Goal: Information Seeking & Learning: Understand process/instructions

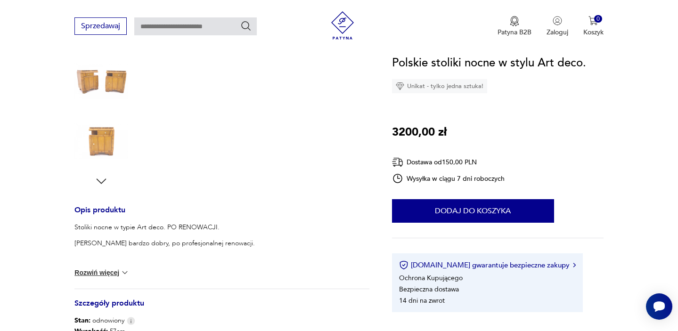
scroll to position [245, 0]
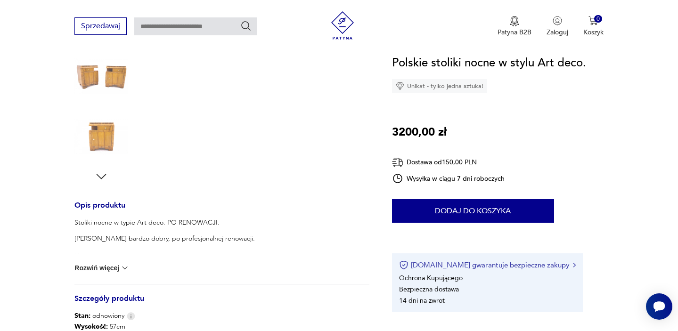
click at [504, 265] on button "[DOMAIN_NAME] gwarantuje bezpieczne zakupy" at bounding box center [487, 265] width 177 height 9
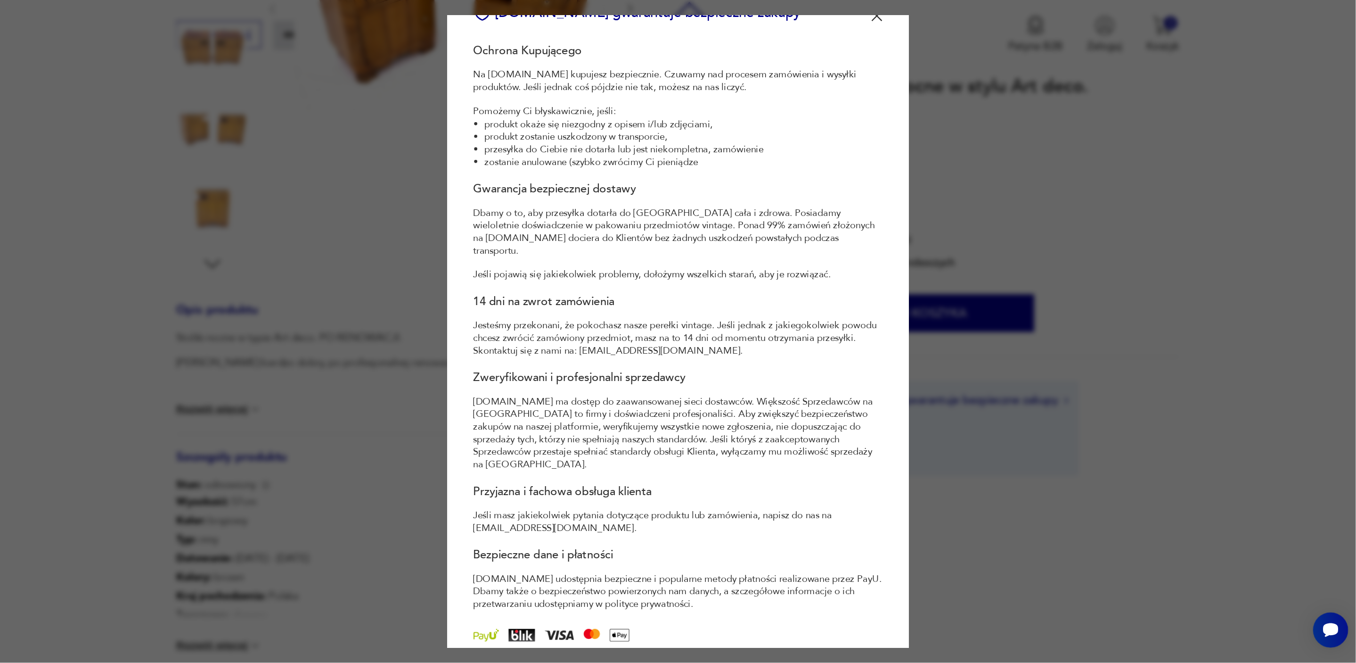
scroll to position [0, 0]
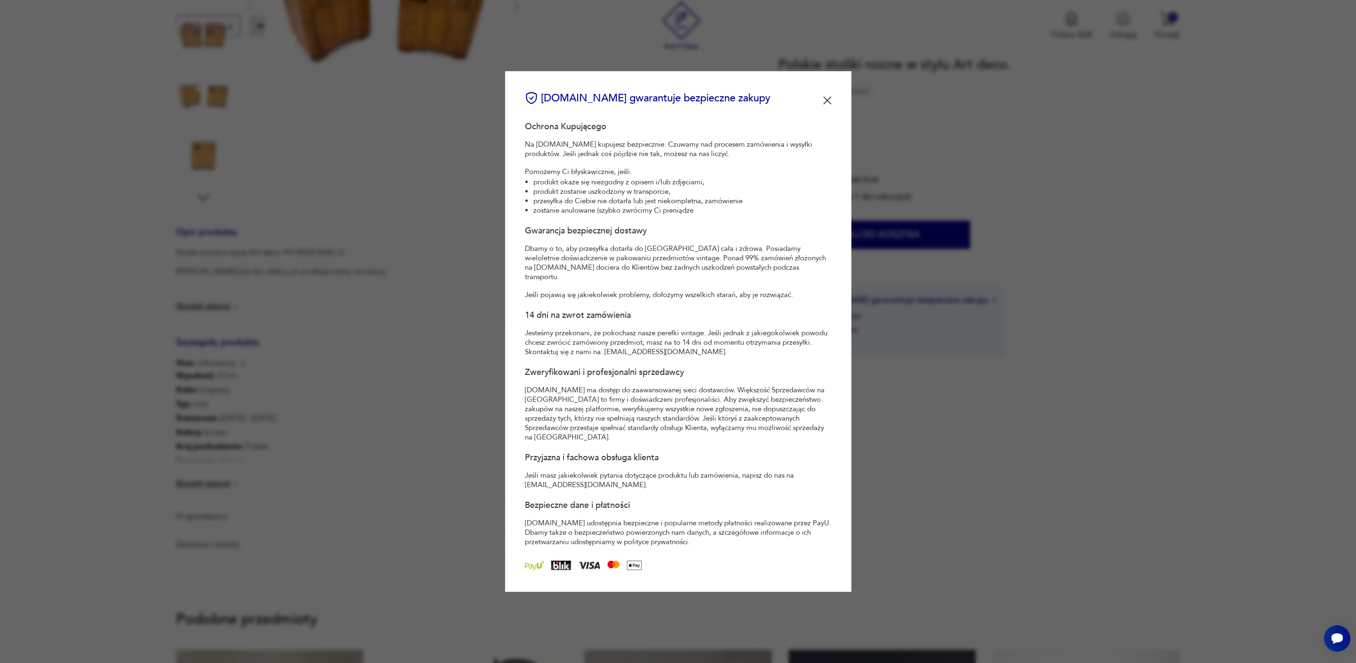
click at [678, 105] on img at bounding box center [827, 100] width 8 height 8
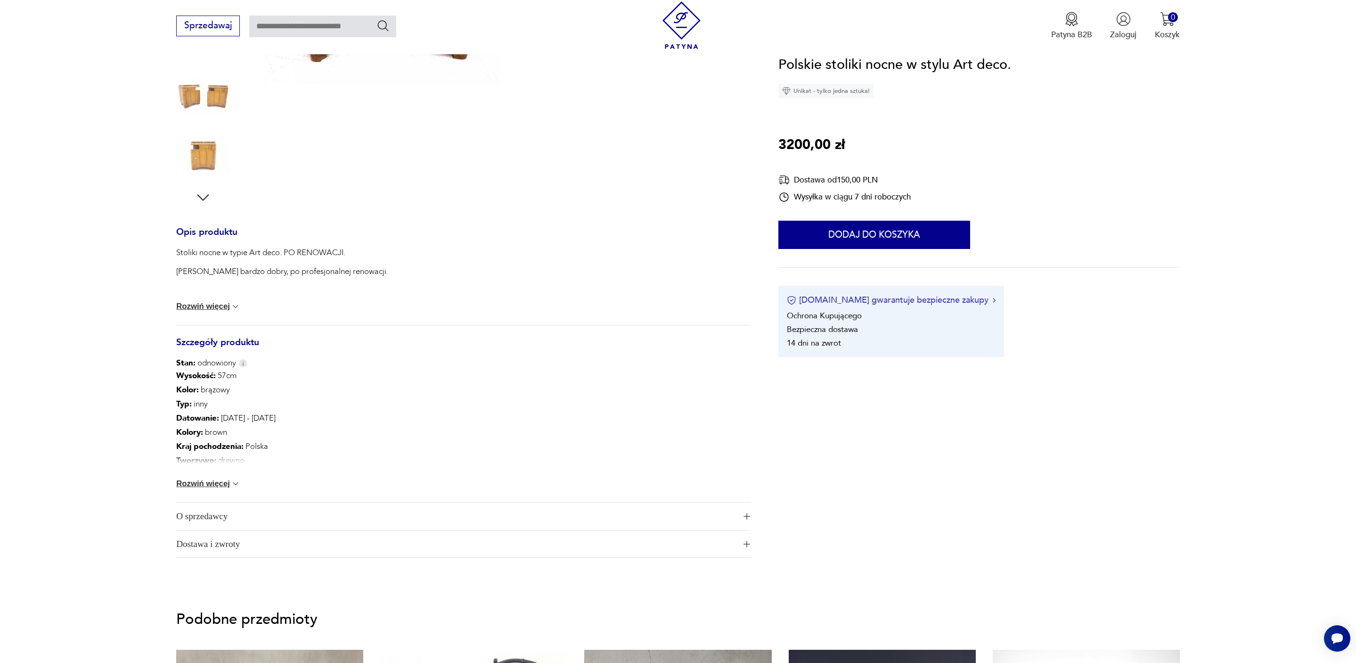
click at [678, 300] on button "[DOMAIN_NAME] gwarantuje bezpieczne zakupy" at bounding box center [891, 301] width 209 height 12
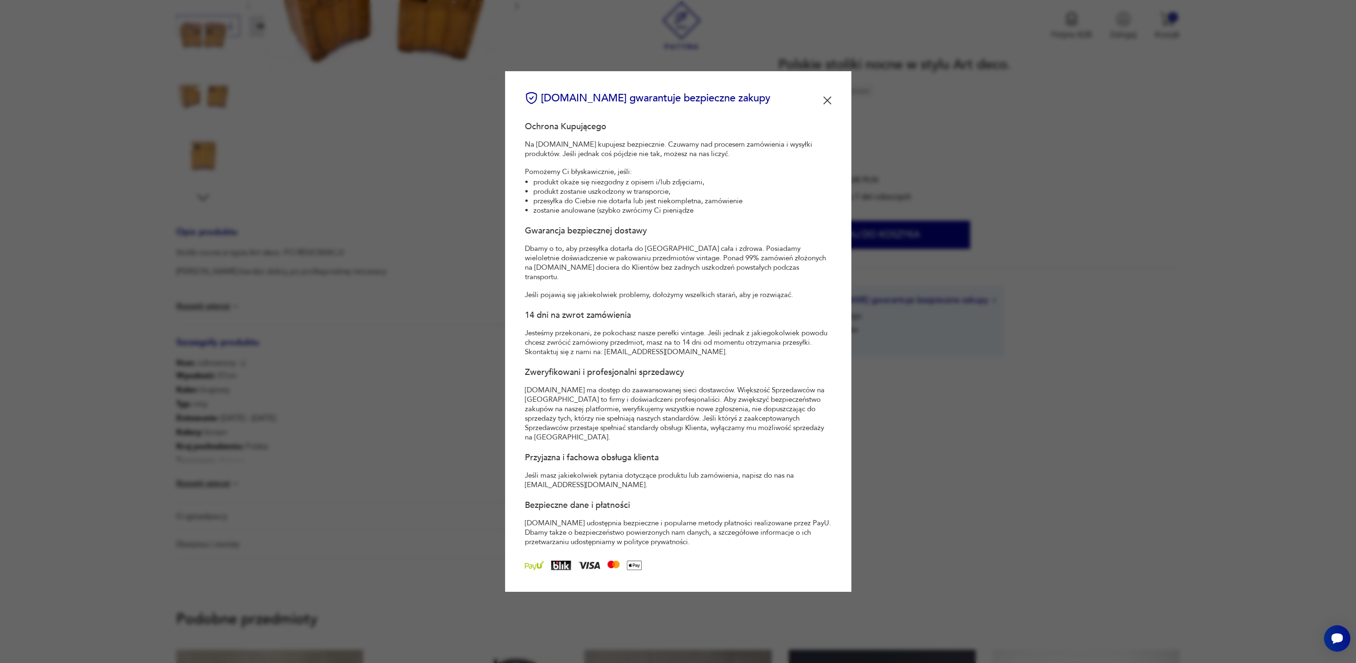
click at [678, 105] on img at bounding box center [827, 100] width 8 height 8
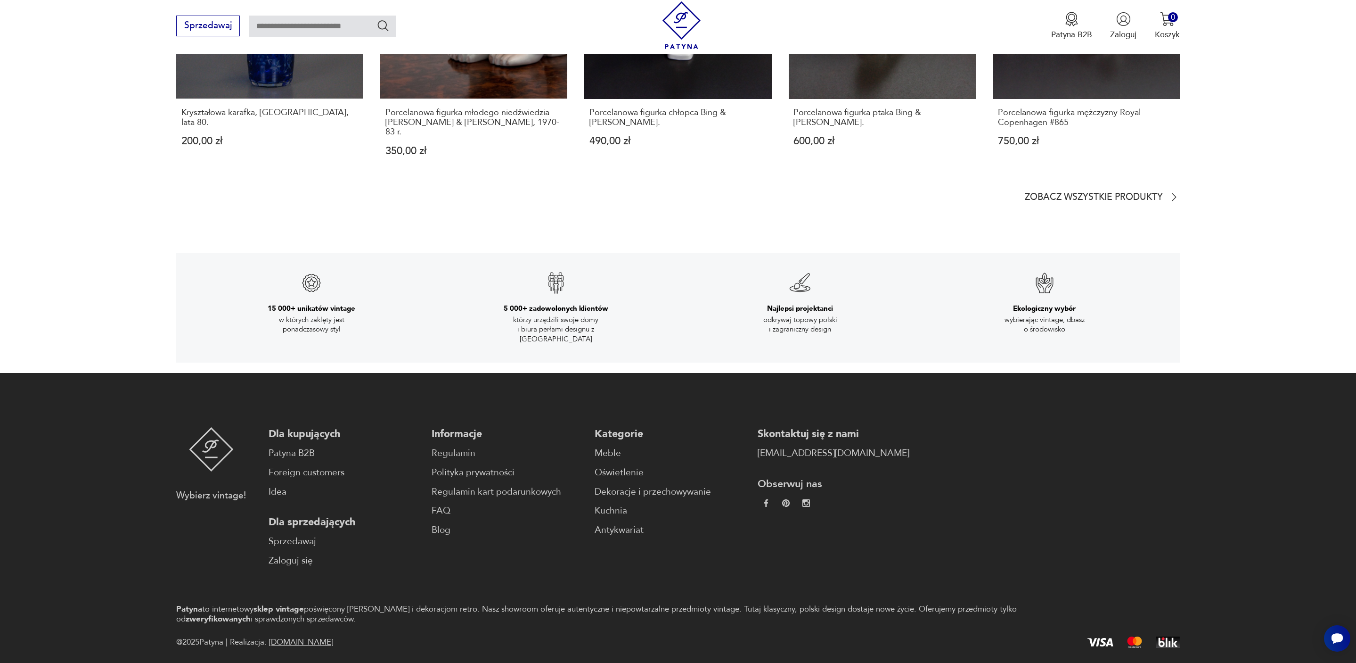
scroll to position [1656, 0]
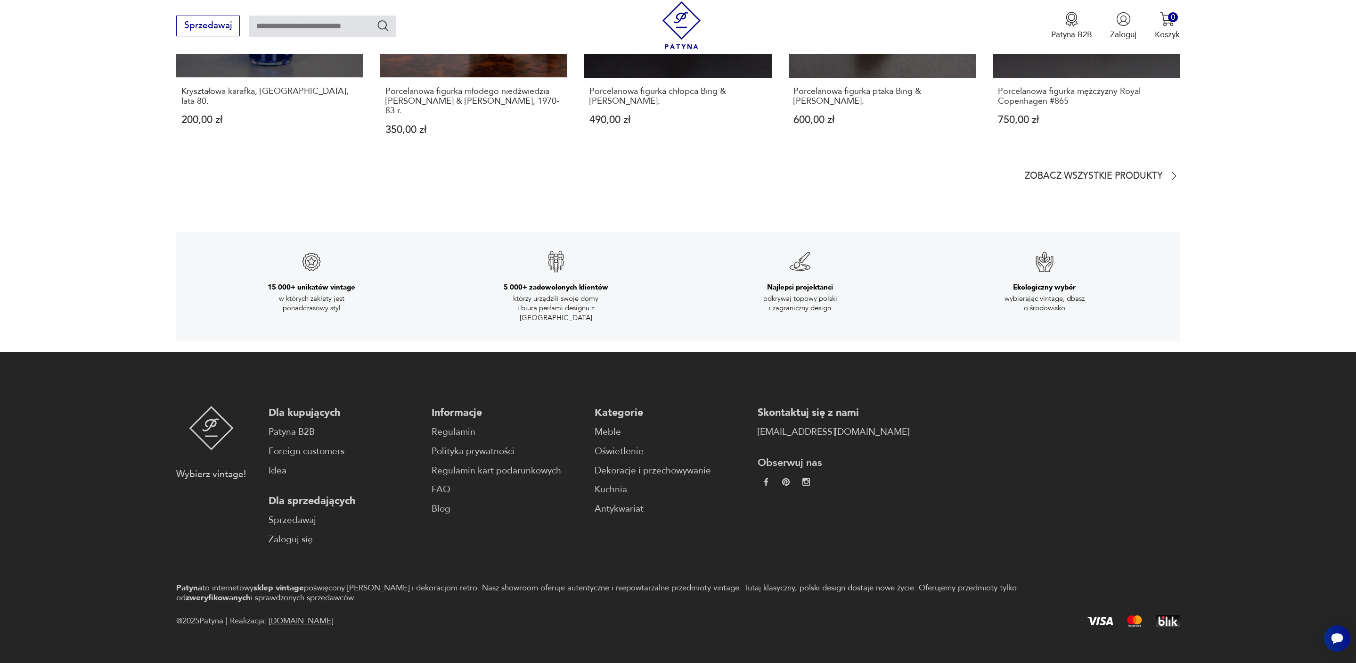
click at [432, 331] on link "FAQ" at bounding box center [508, 490] width 152 height 14
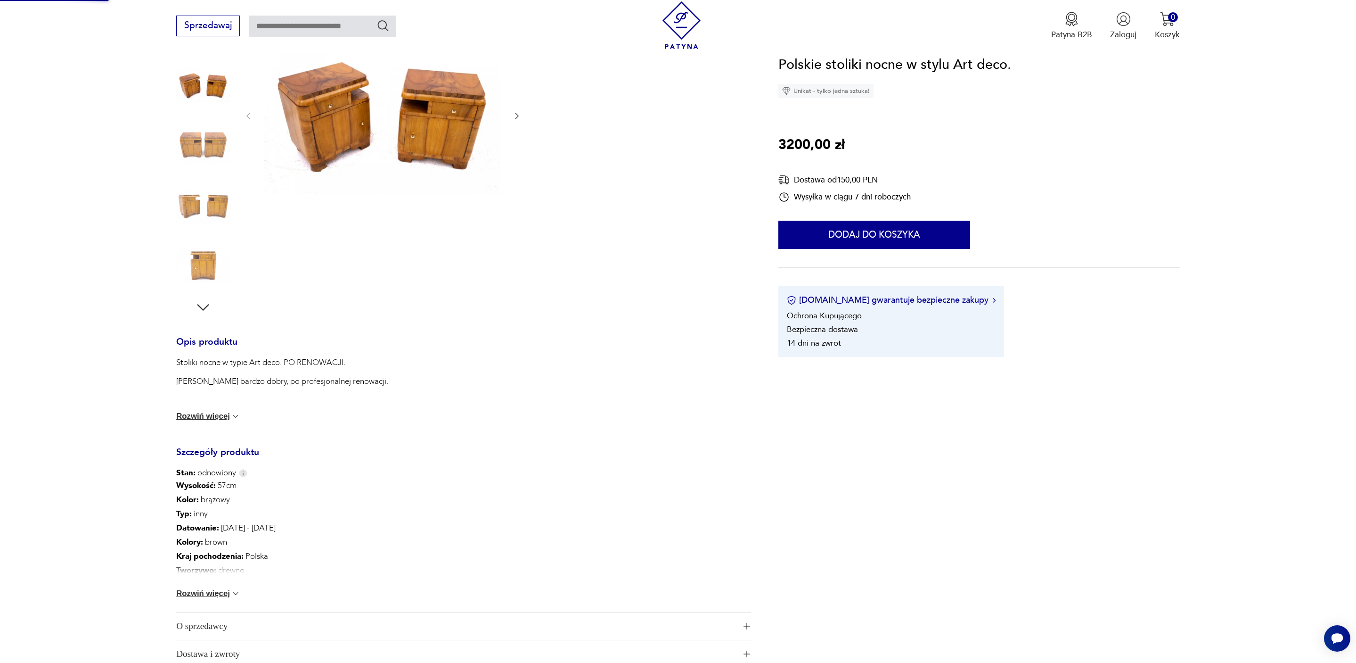
scroll to position [60, 0]
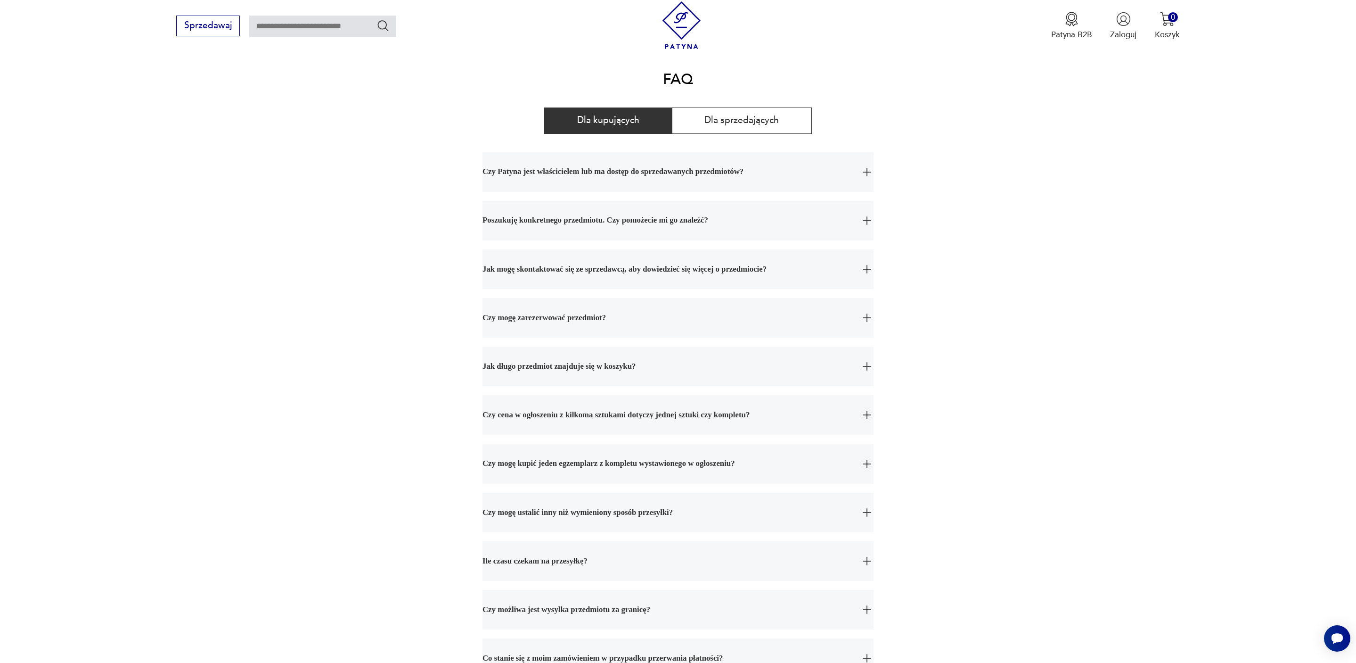
scroll to position [104, 0]
click at [678, 120] on button "Dla sprzedających" at bounding box center [742, 120] width 140 height 26
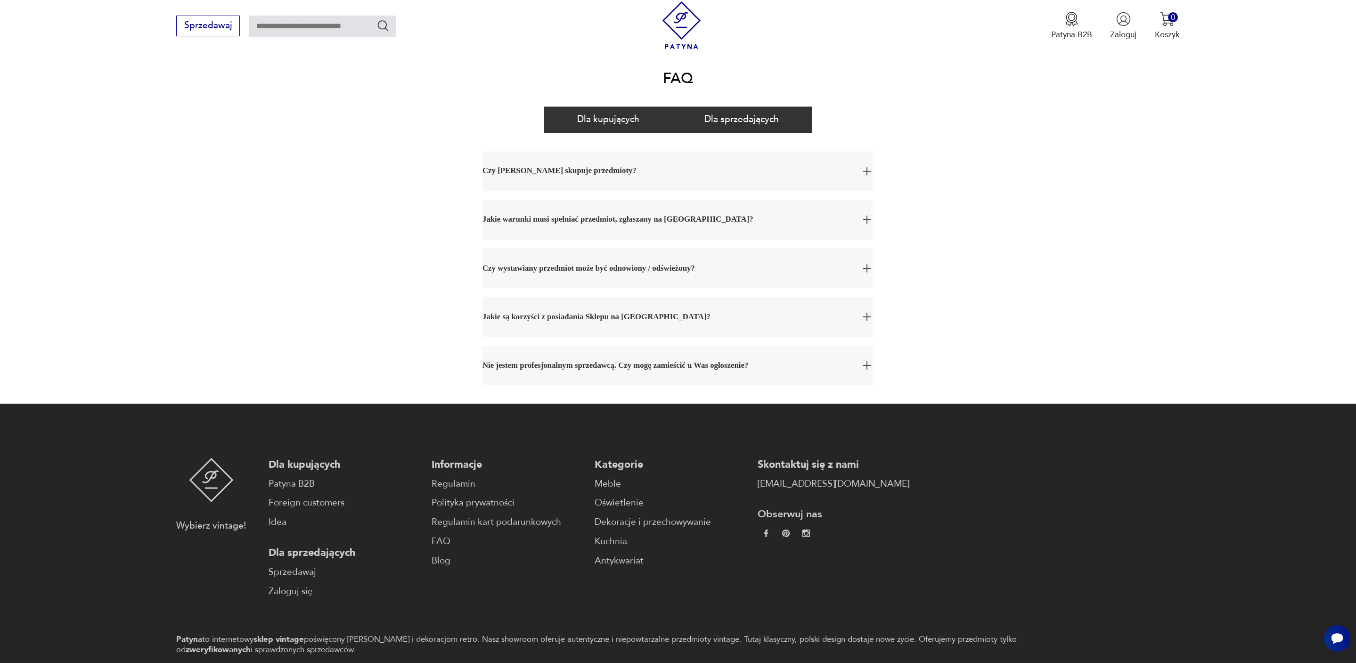
click at [660, 119] on button "Dla kupujących" at bounding box center [608, 120] width 128 height 26
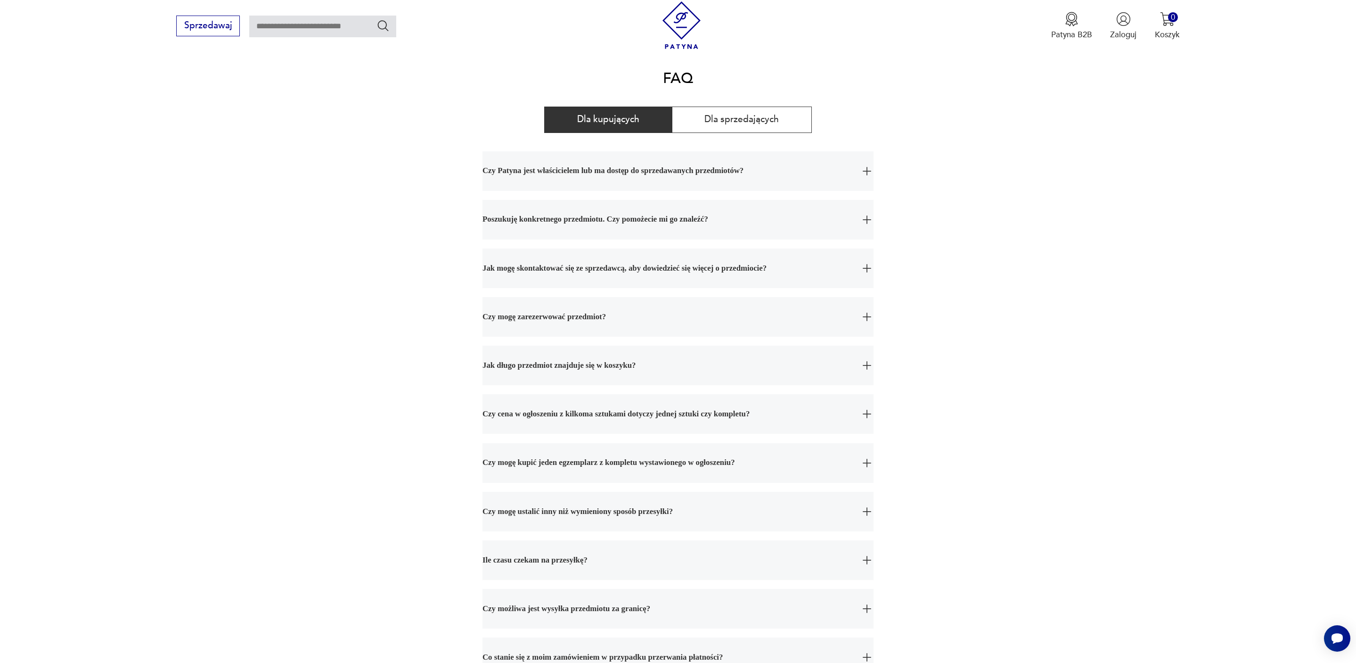
scroll to position [0, 0]
